Goal: Task Accomplishment & Management: Manage account settings

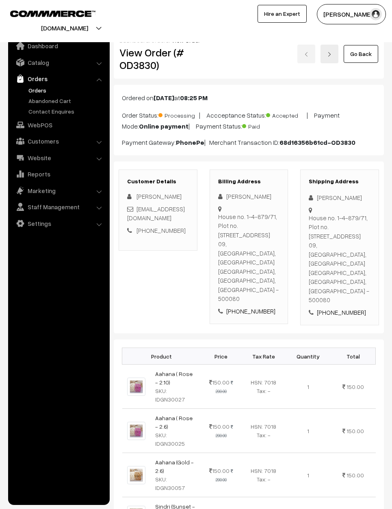
click at [362, 52] on link "Go Back" at bounding box center [360, 54] width 34 height 18
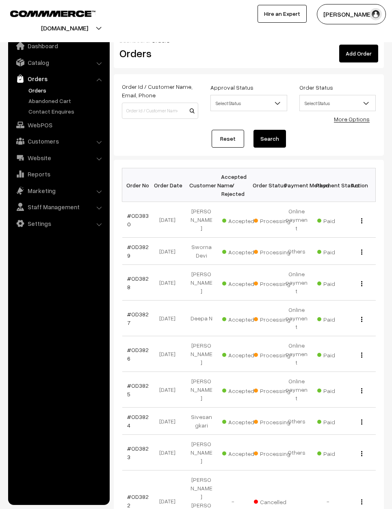
click at [141, 212] on link "#OD3830" at bounding box center [138, 219] width 22 height 15
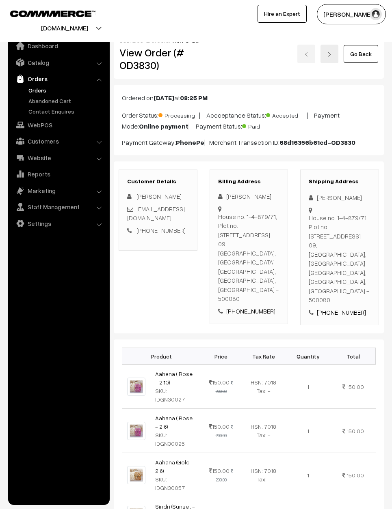
click at [366, 49] on link "Go Back" at bounding box center [360, 54] width 34 height 18
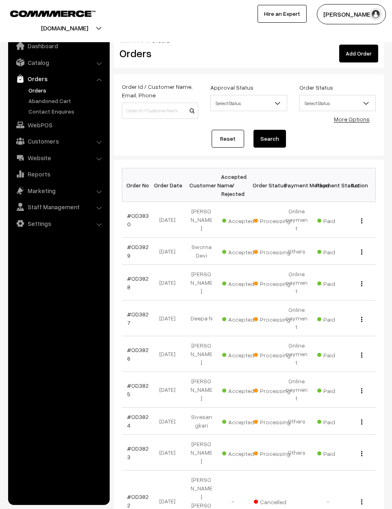
click at [360, 10] on button "[PERSON_NAME]" at bounding box center [351, 14] width 69 height 20
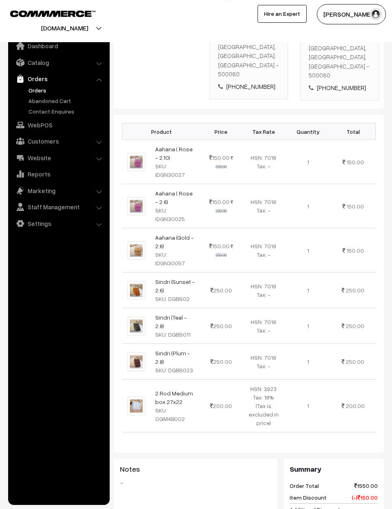
scroll to position [224, 0]
